Goal: Navigation & Orientation: Find specific page/section

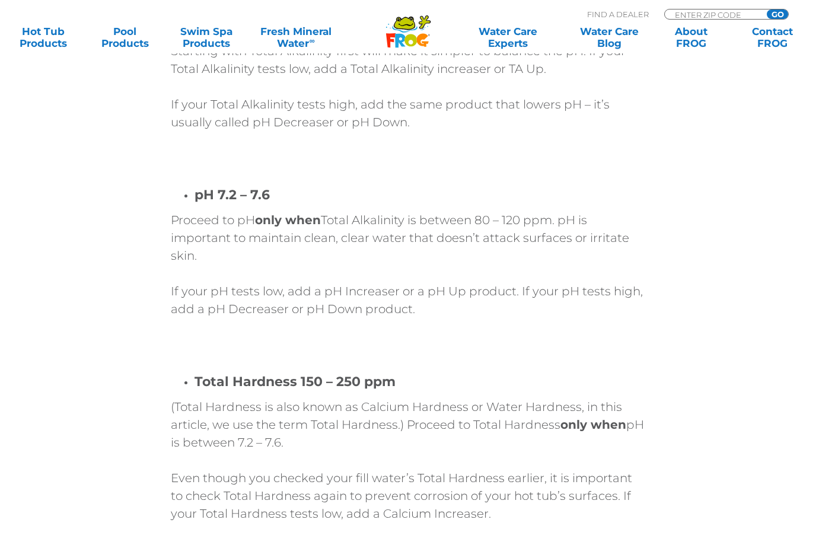
scroll to position [3077, 0]
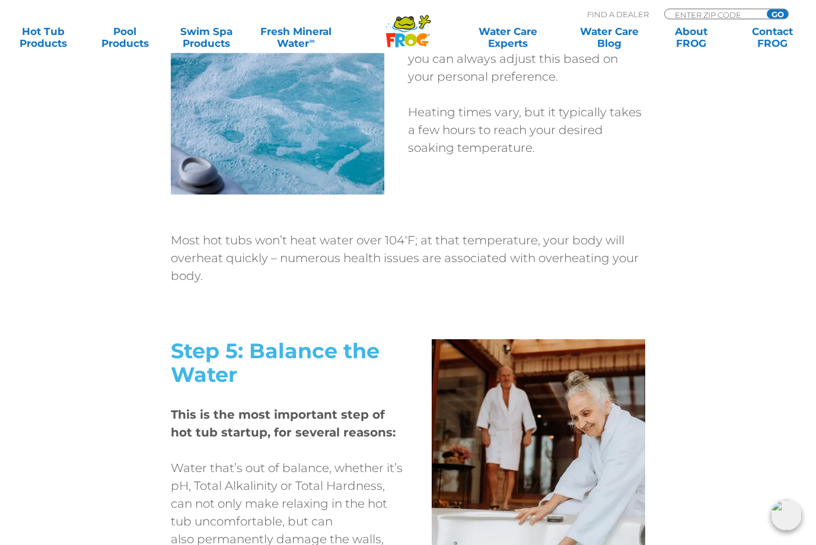
scroll to position [2272, 0]
click at [60, 49] on link "Hot Tub Products" at bounding box center [43, 37] width 63 height 24
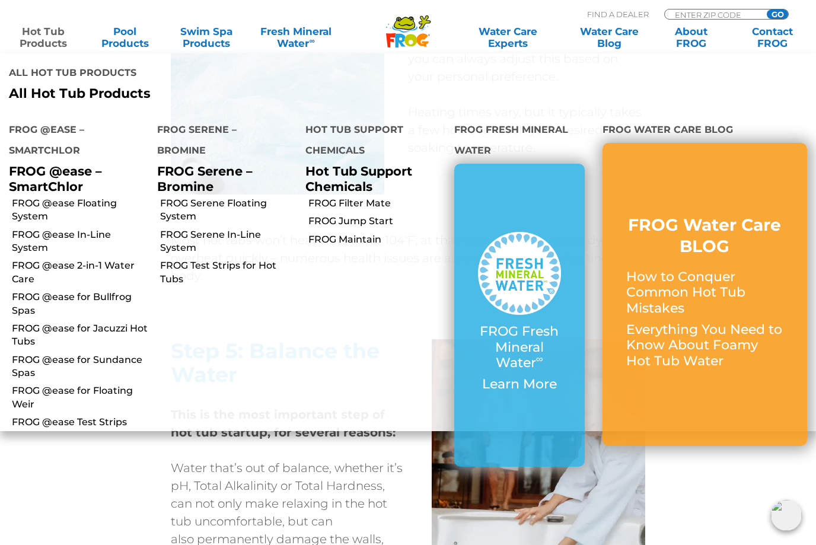
click at [49, 36] on link "Hot Tub Products" at bounding box center [43, 37] width 63 height 24
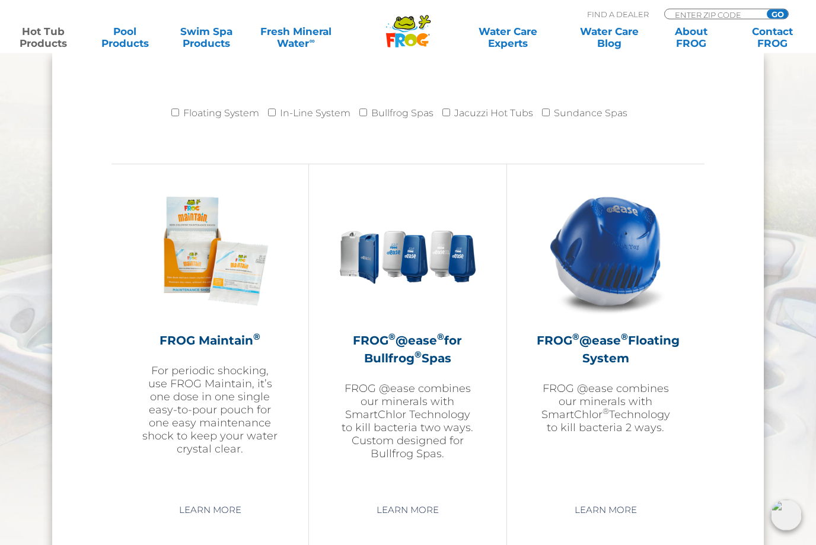
scroll to position [1224, 0]
click at [652, 353] on h2 "FROG ® @ease ® Floating System" at bounding box center [605, 349] width 138 height 36
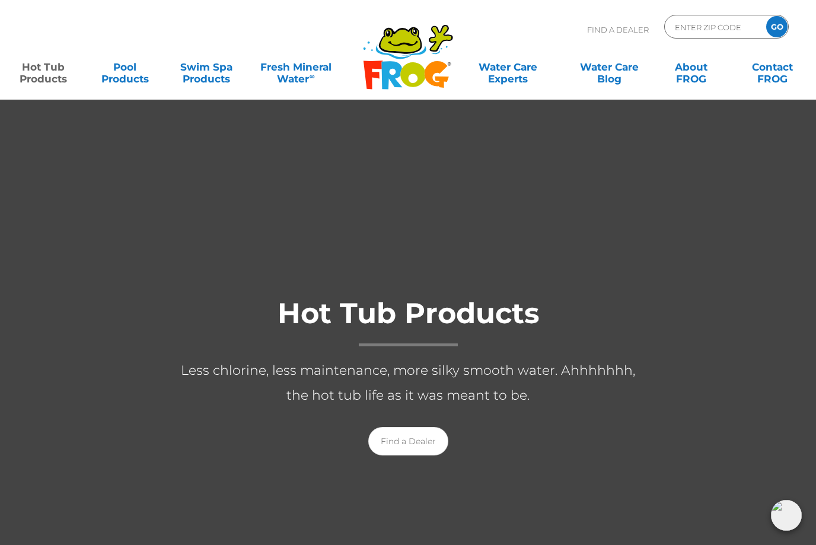
scroll to position [1264, 0]
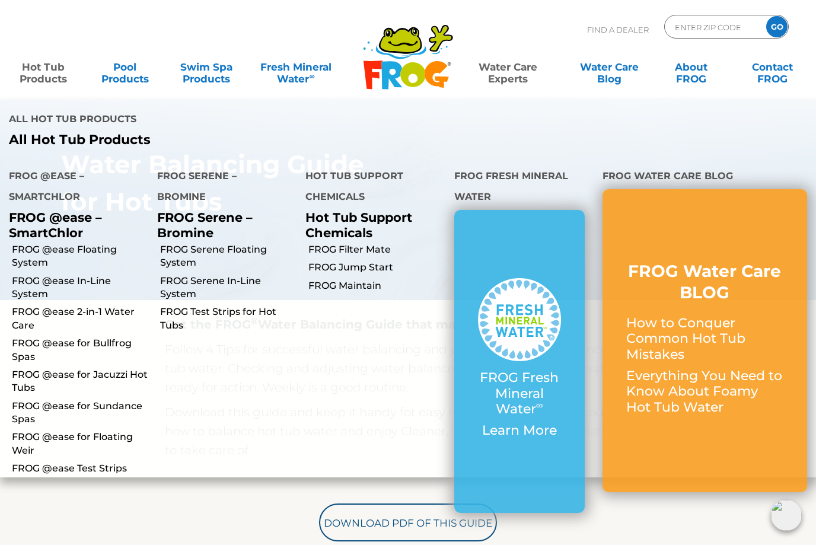
click at [43, 79] on link "Hot Tub Products" at bounding box center [43, 67] width 63 height 24
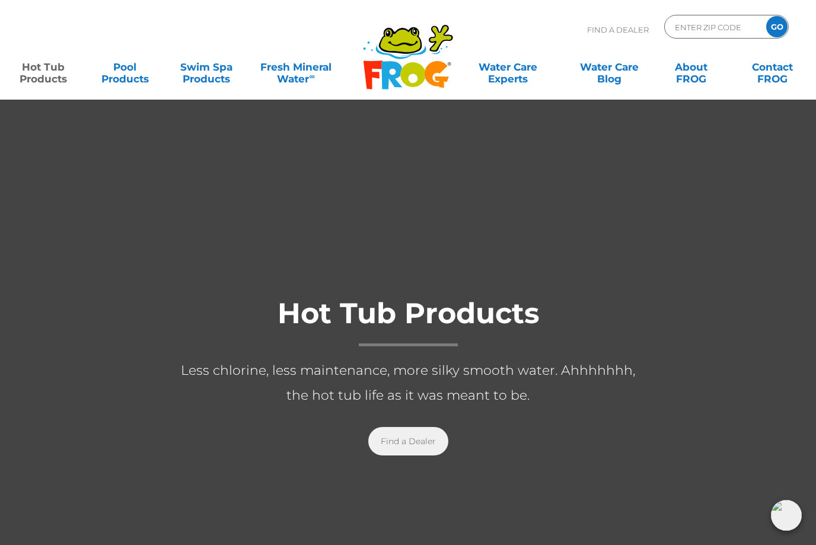
click at [419, 449] on link "Find a Dealer" at bounding box center [408, 441] width 80 height 28
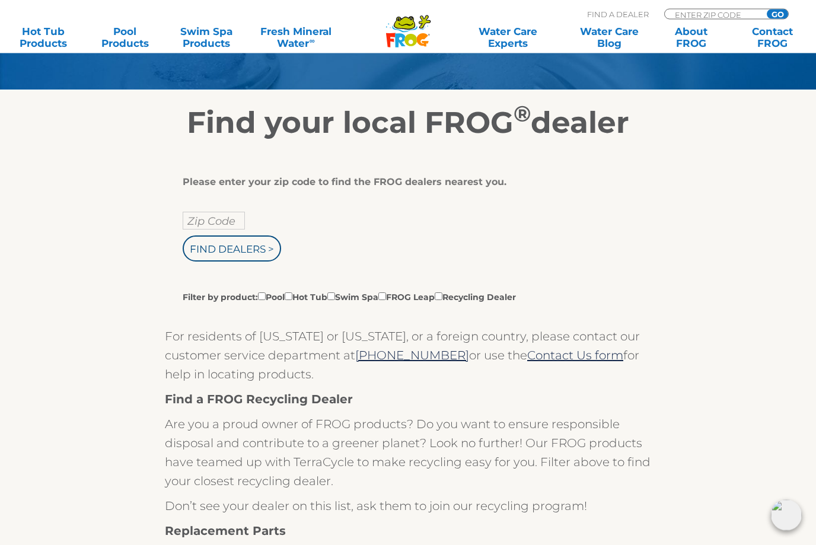
scroll to position [151, 0]
click at [193, 218] on input "Zip Code" at bounding box center [214, 221] width 62 height 18
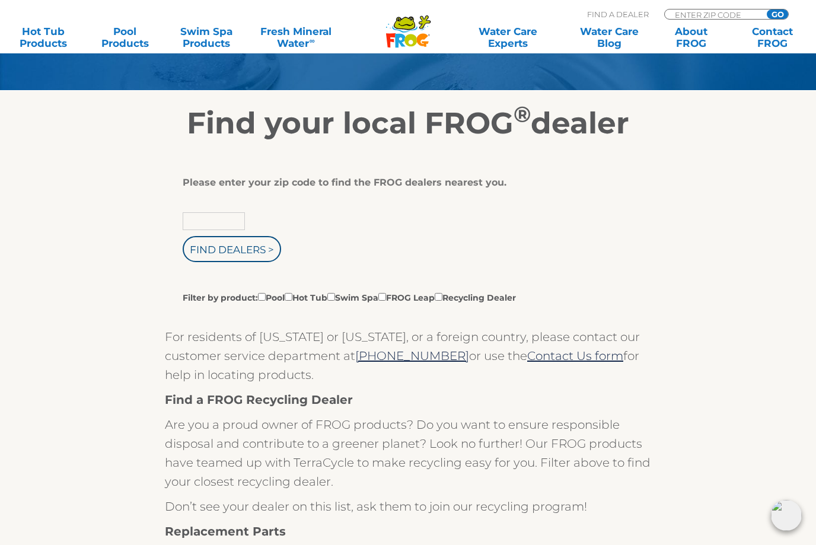
type input "56573"
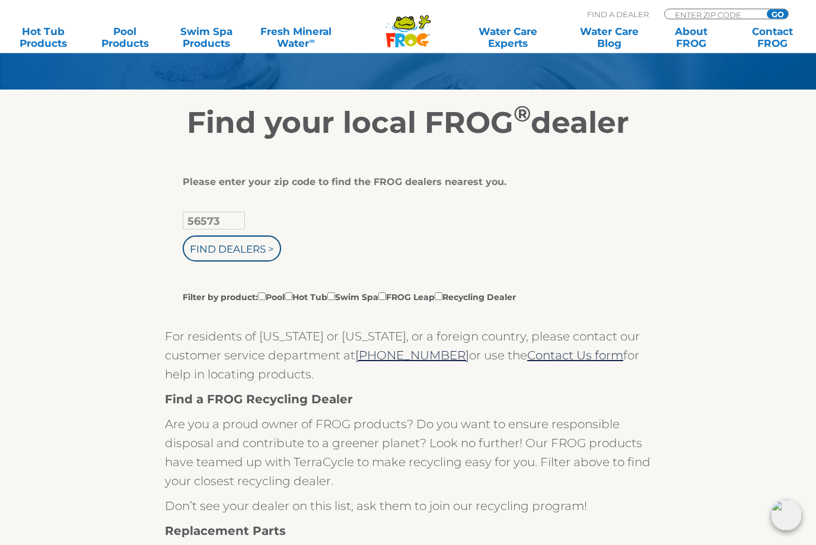
scroll to position [151, 0]
click at [223, 258] on input "Find Dealers >" at bounding box center [232, 248] width 98 height 26
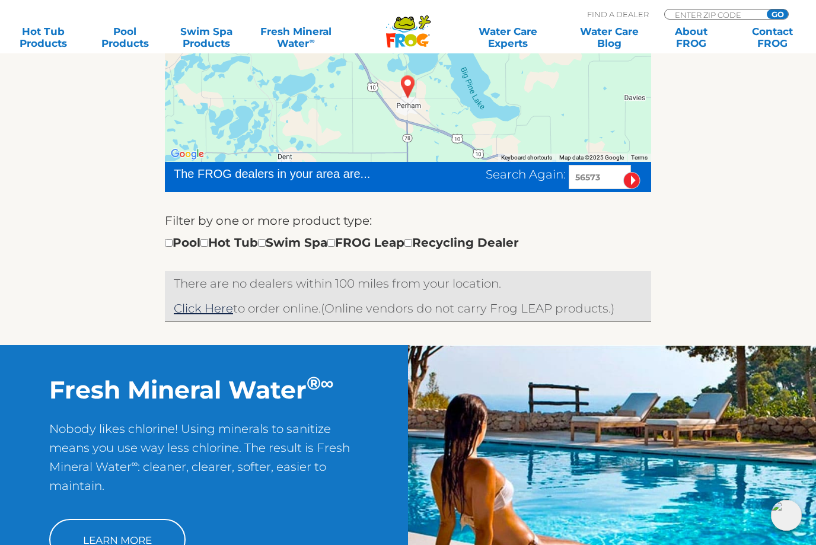
scroll to position [273, 0]
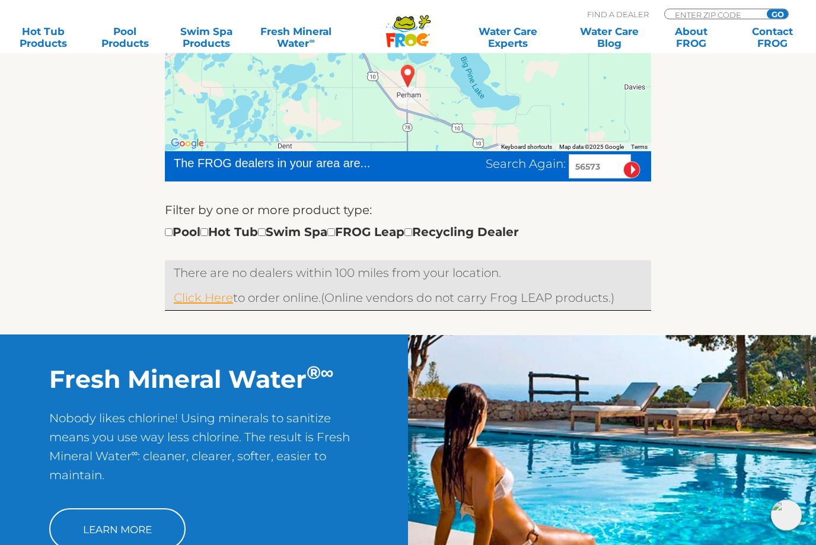
click at [187, 305] on link "Click Here" at bounding box center [203, 298] width 59 height 14
